Goal: Check status: Check status

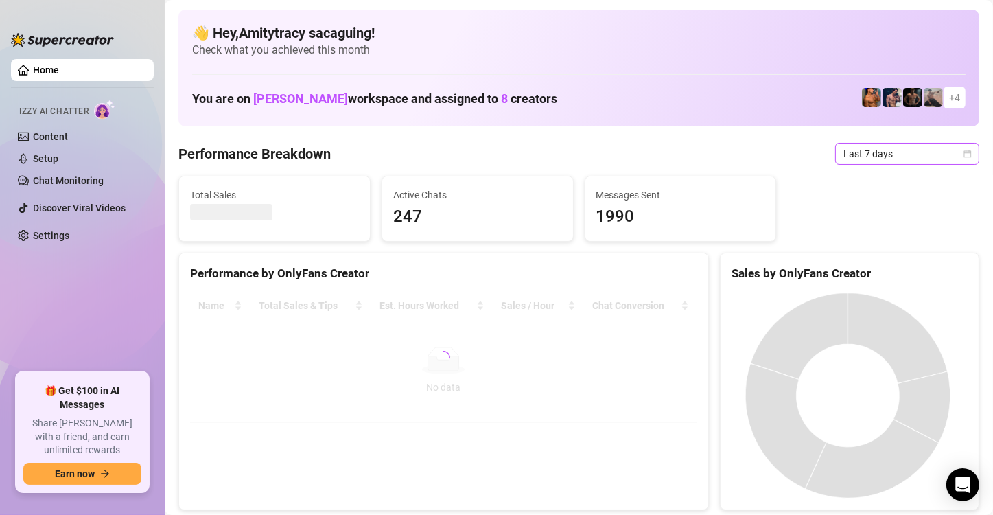
click at [901, 157] on span "Last 7 days" at bounding box center [908, 153] width 128 height 21
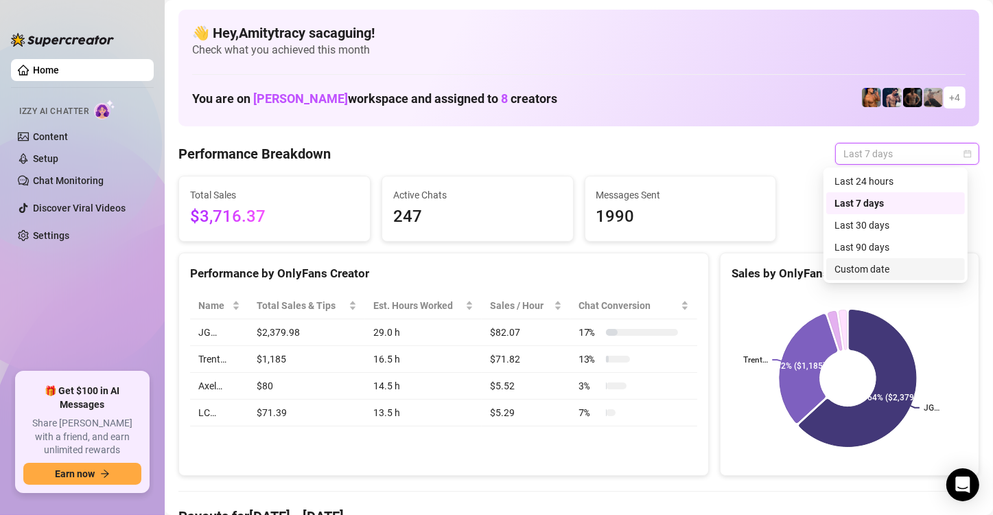
click at [875, 268] on div "Custom date" at bounding box center [896, 269] width 122 height 15
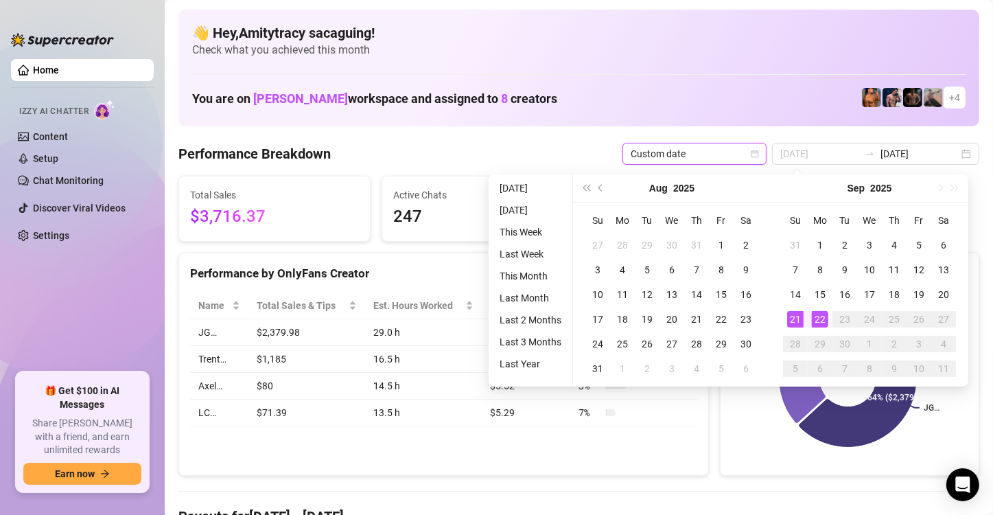
type input "[DATE]"
click at [790, 318] on div "21" at bounding box center [795, 319] width 16 height 16
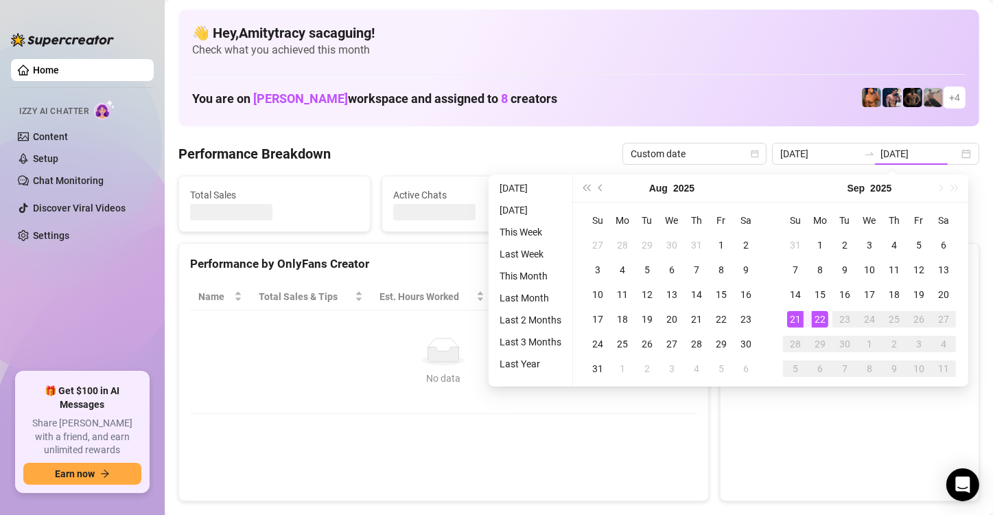
type input "[DATE]"
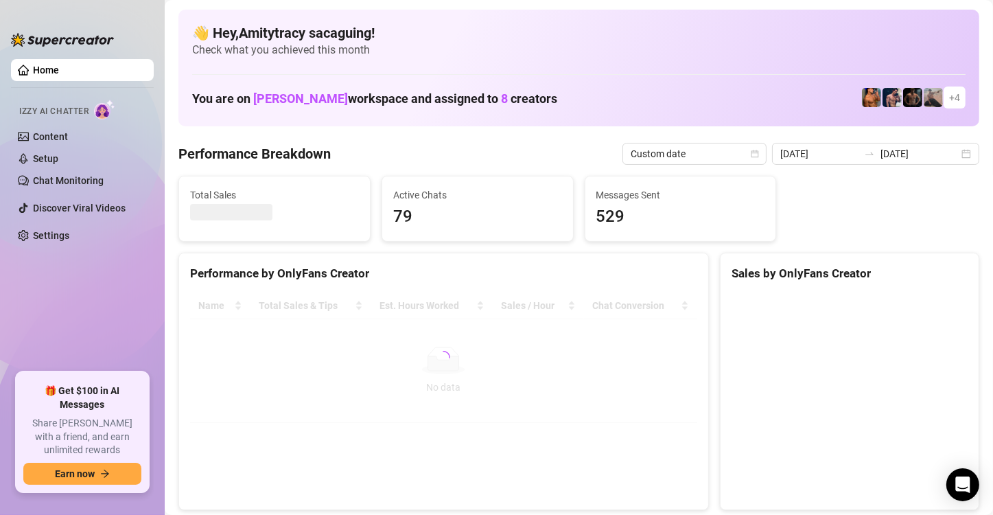
click at [524, 152] on div "Performance Breakdown Custom date [DATE] [DATE]" at bounding box center [578, 154] width 801 height 22
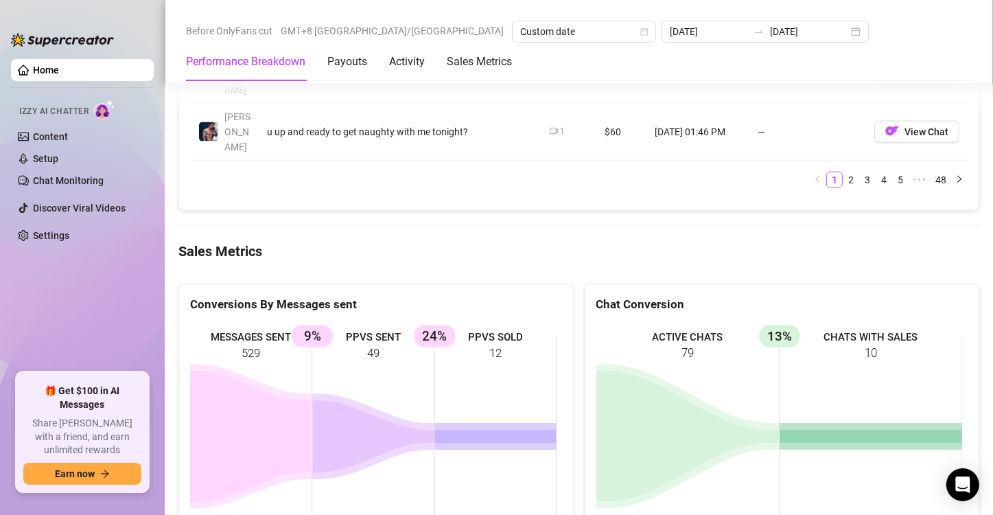
scroll to position [1742, 0]
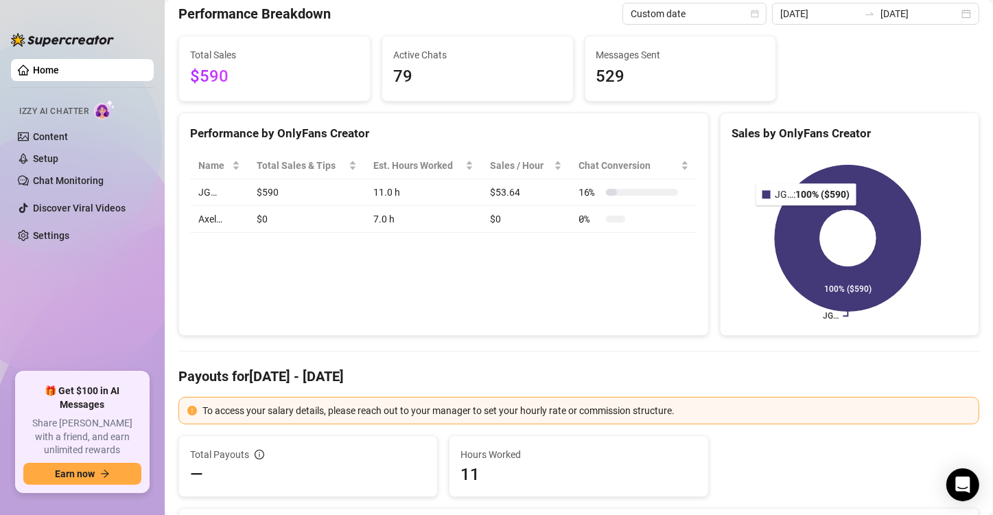
scroll to position [0, 0]
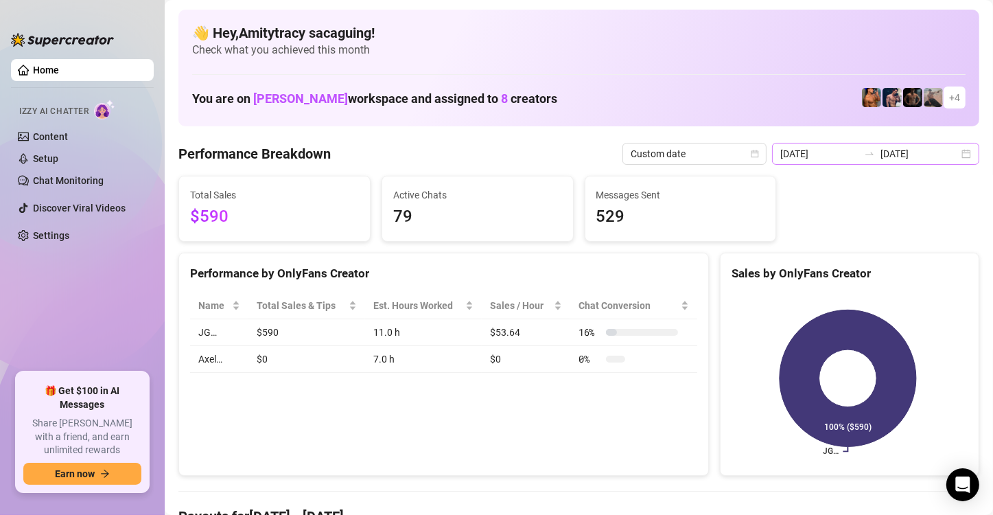
click at [952, 157] on div "[DATE] [DATE]" at bounding box center [875, 154] width 207 height 22
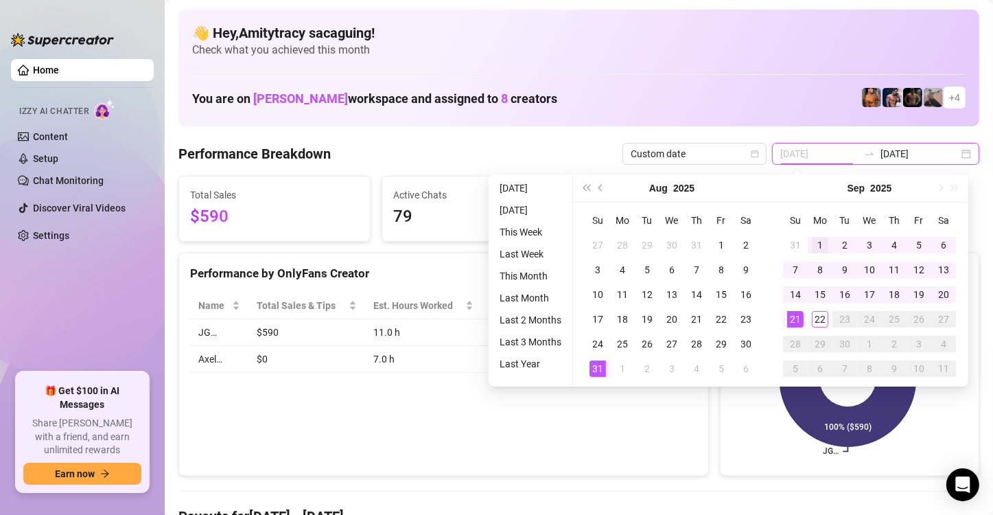
type input "[DATE]"
click at [817, 242] on div "1" at bounding box center [820, 245] width 16 height 16
type input "[DATE]"
click at [812, 314] on div "22" at bounding box center [820, 319] width 16 height 16
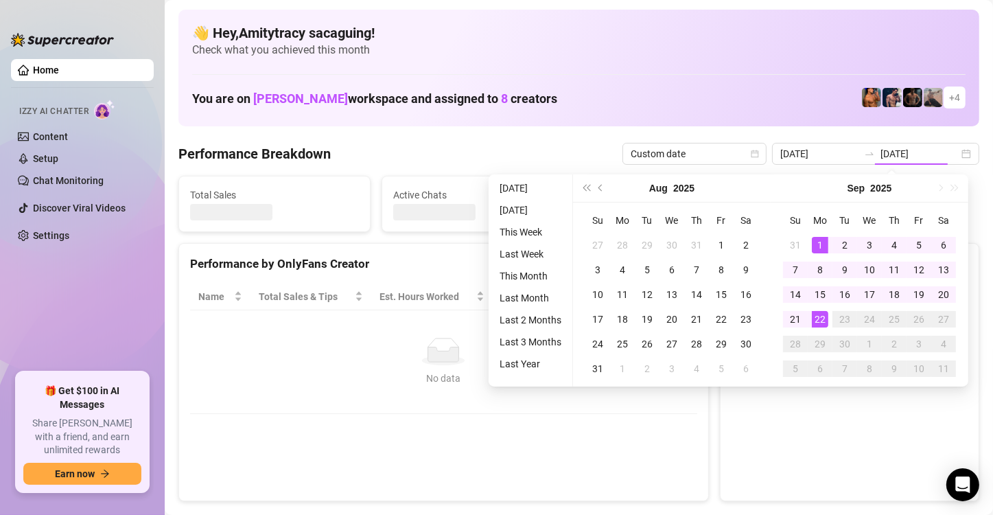
type input "[DATE]"
